Goal: Transaction & Acquisition: Download file/media

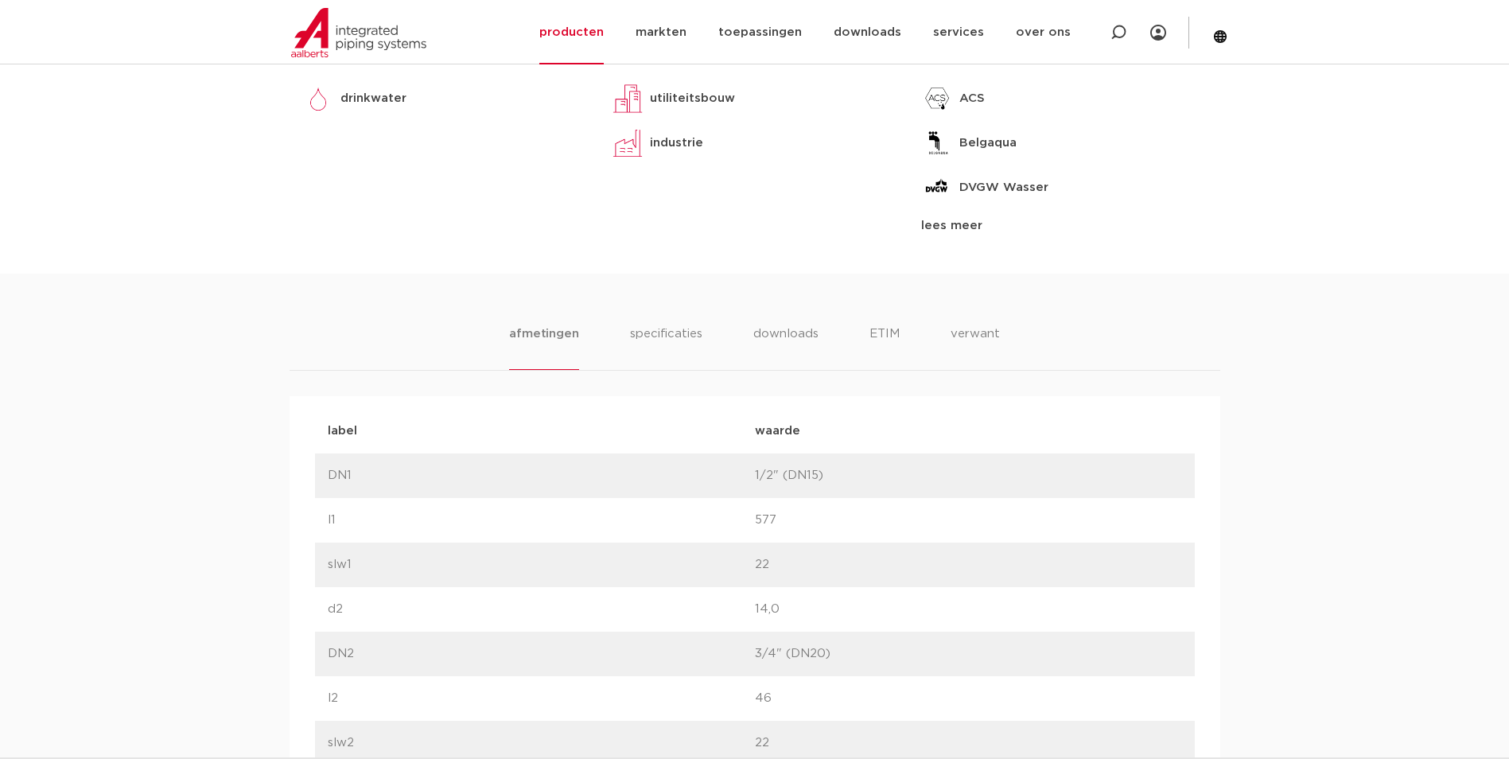
scroll to position [805, 0]
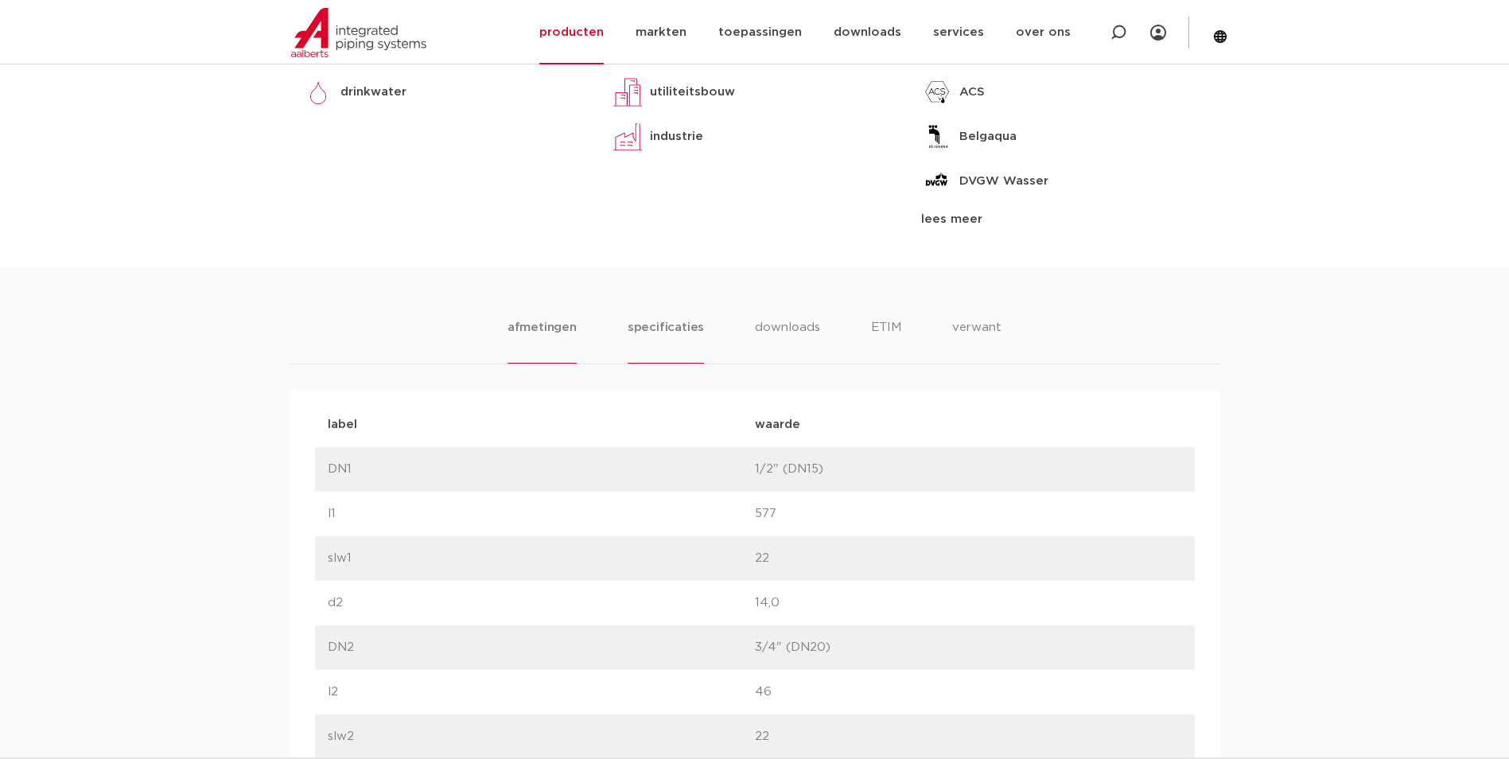
click at [675, 329] on li "specificaties" at bounding box center [666, 340] width 76 height 45
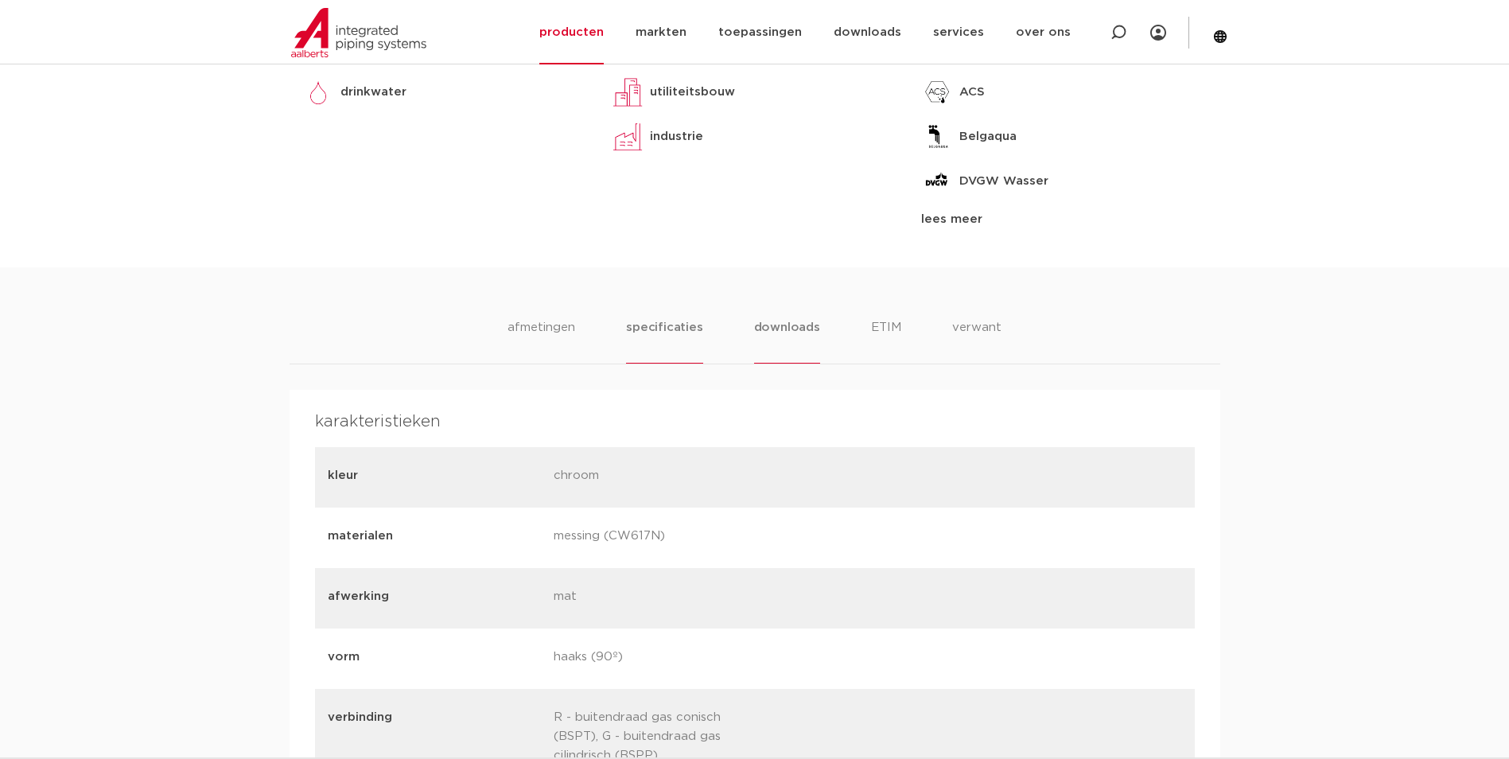
click at [783, 325] on li "downloads" at bounding box center [787, 340] width 66 height 45
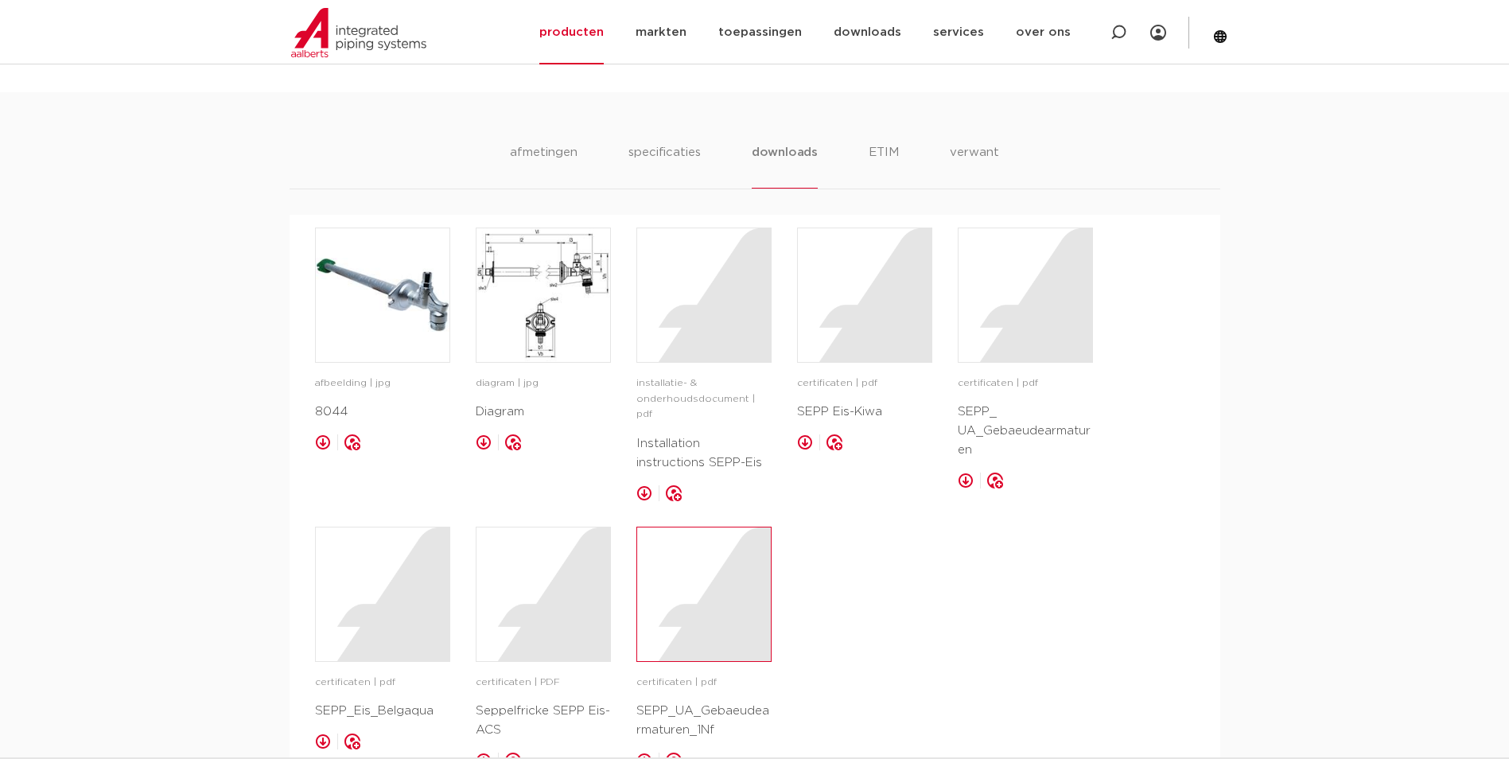
scroll to position [1044, 0]
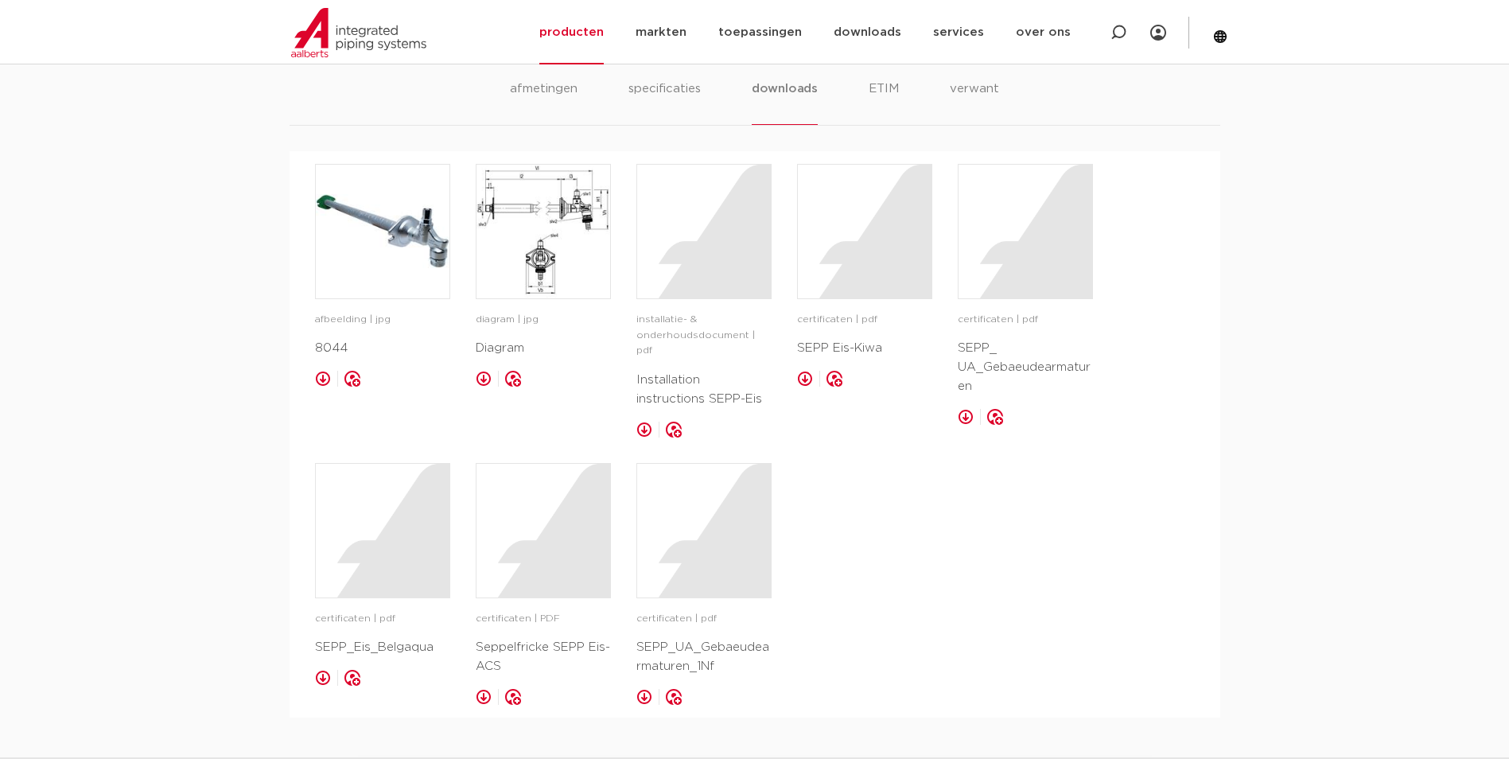
click at [646, 422] on link at bounding box center [644, 430] width 16 height 16
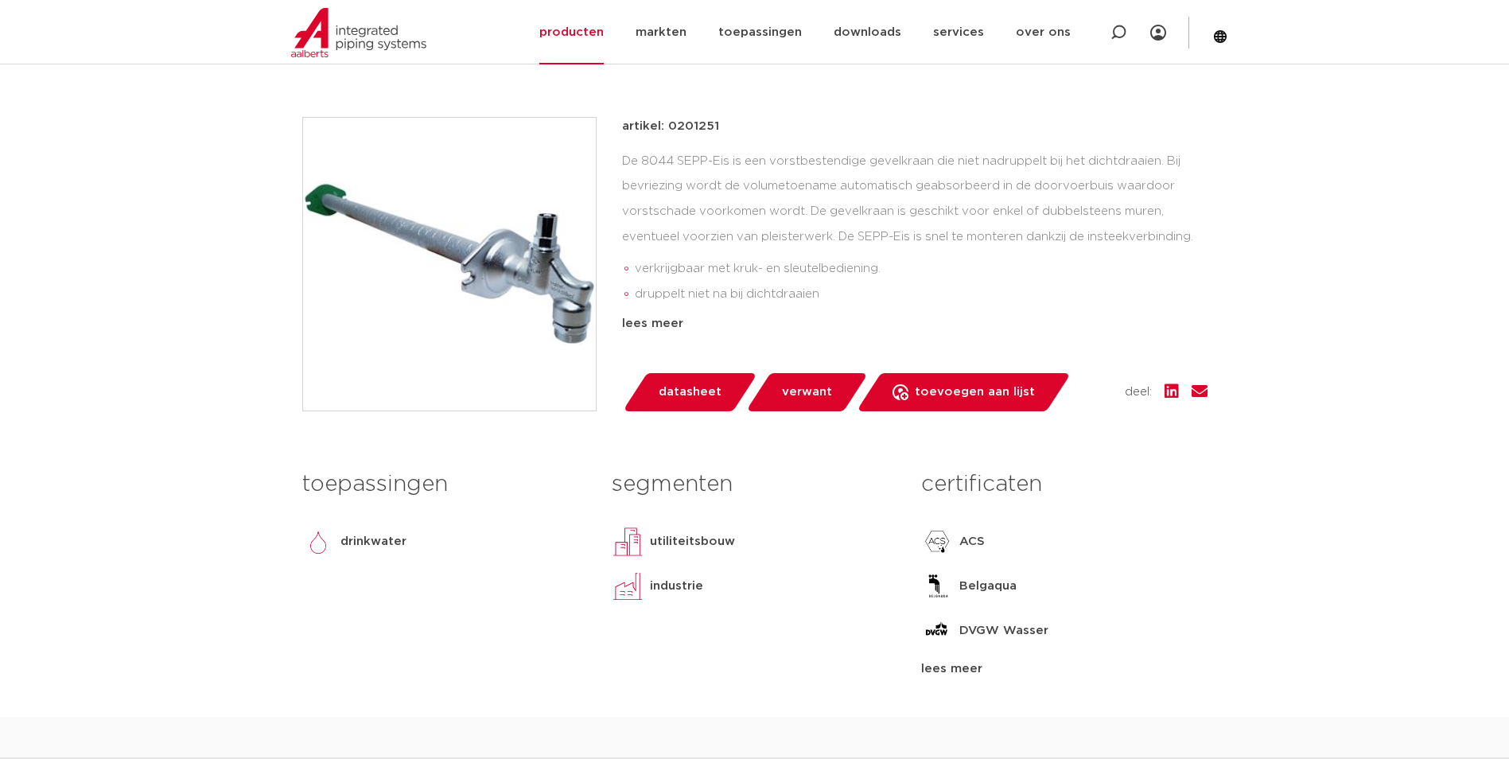
scroll to position [328, 0]
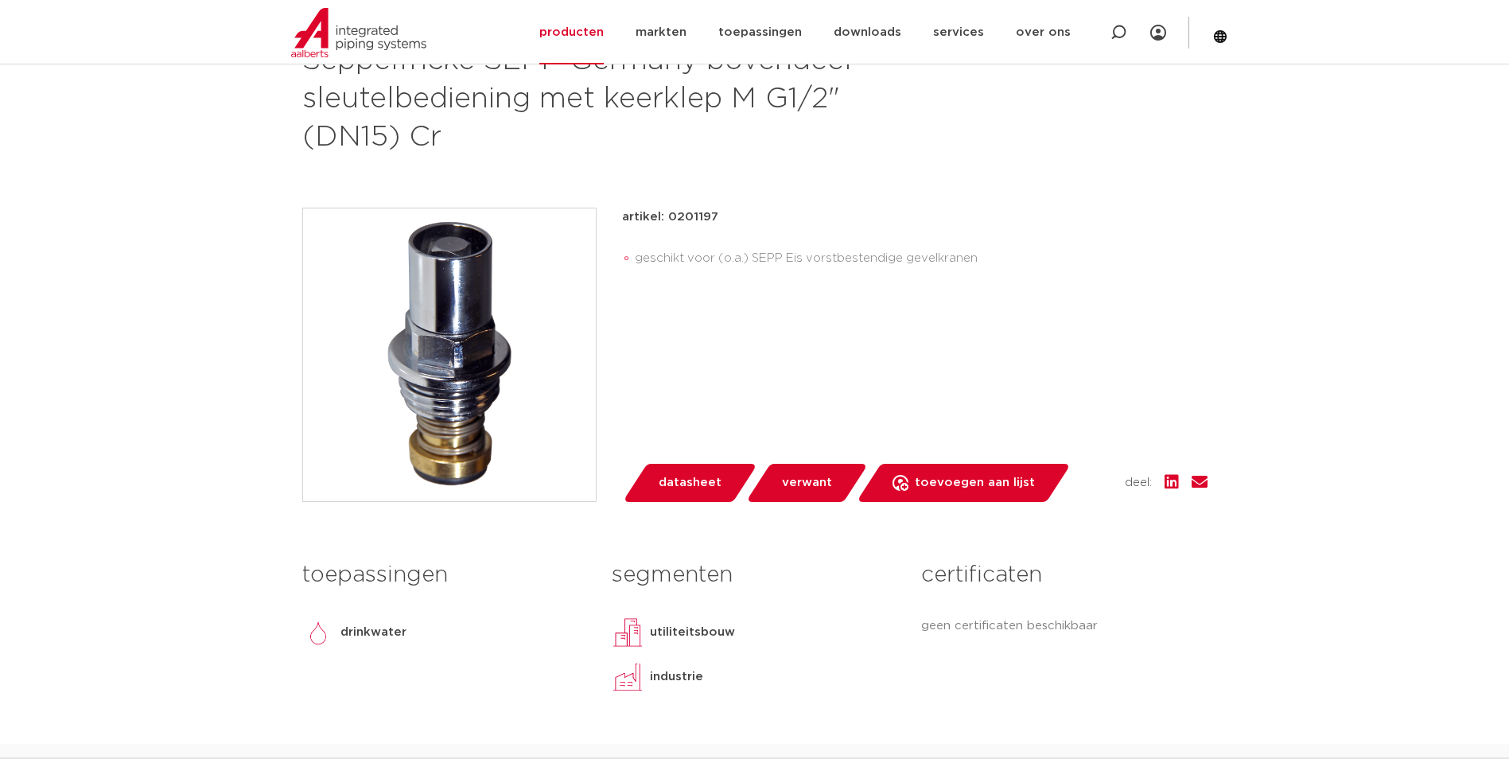
scroll to position [716, 0]
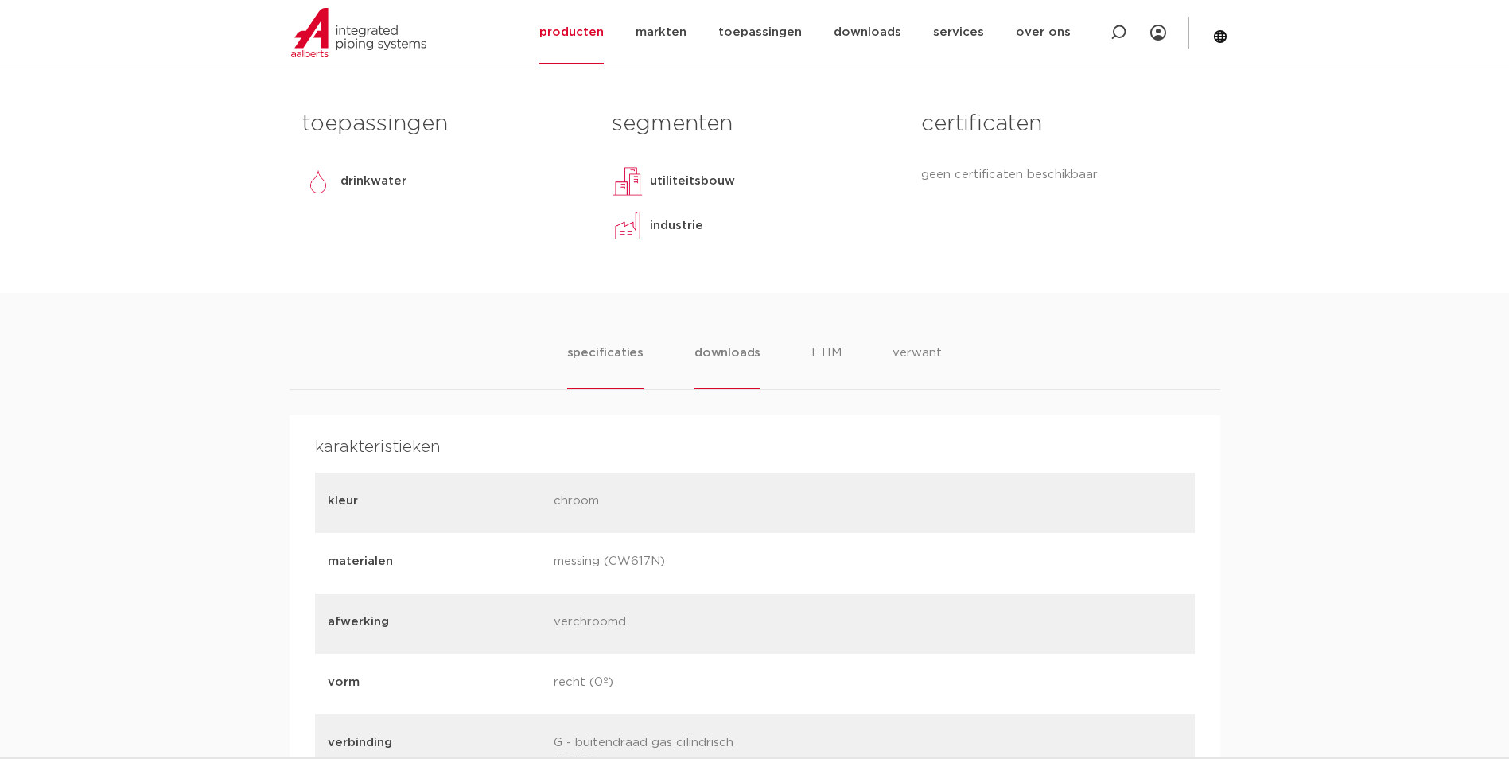
click at [715, 364] on li "downloads" at bounding box center [728, 366] width 66 height 45
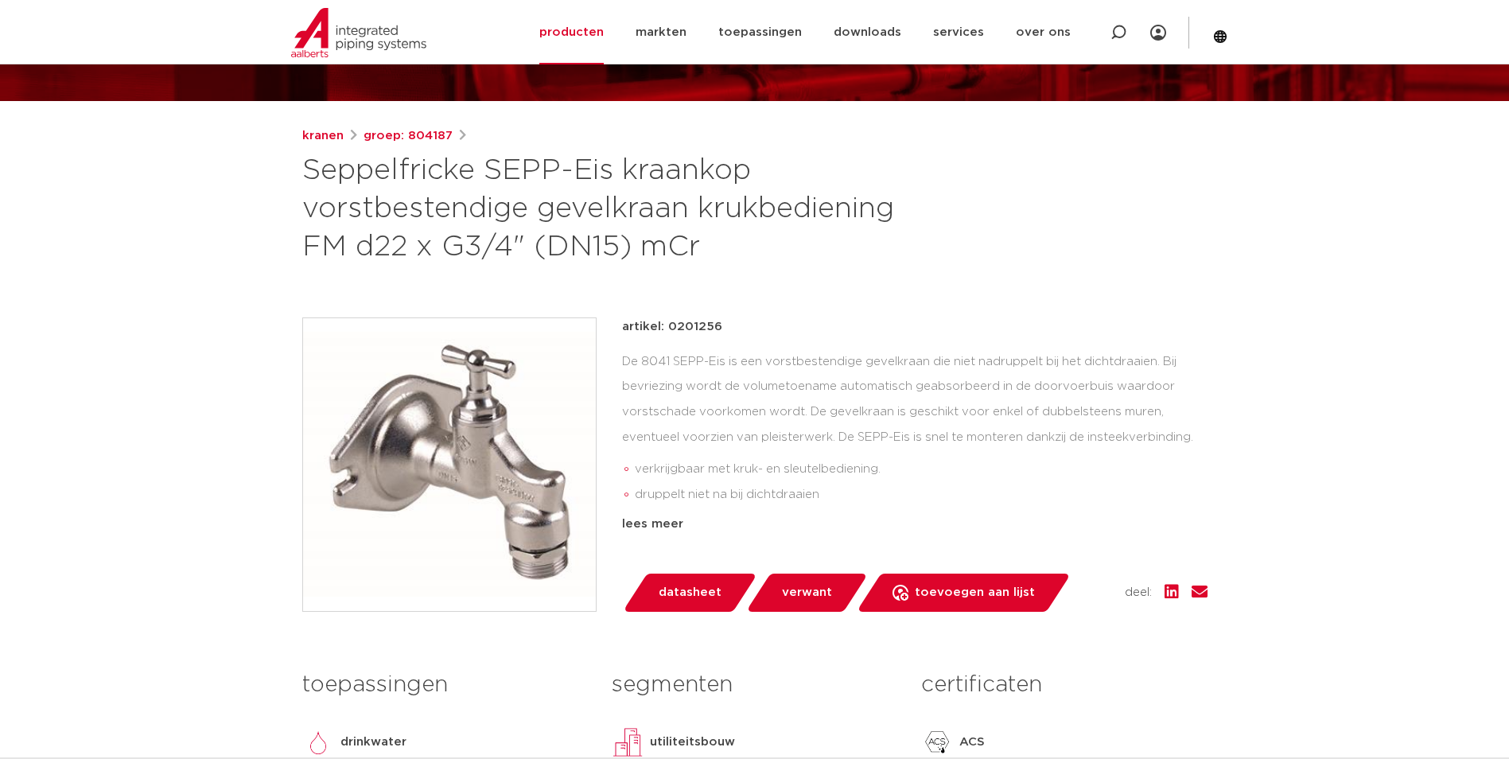
scroll to position [159, 0]
